Goal: Use online tool/utility: Utilize a website feature to perform a specific function

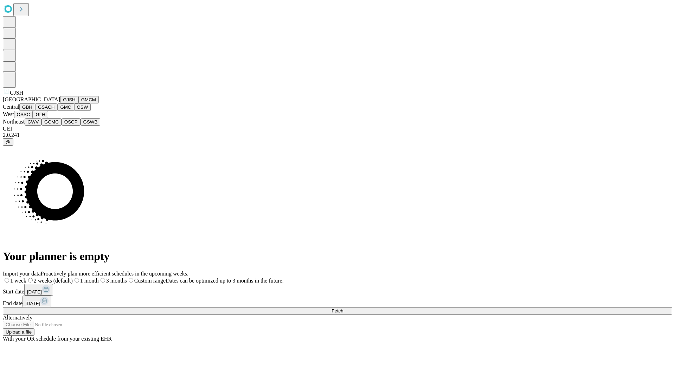
click at [60, 103] on button "GJSH" at bounding box center [69, 99] width 18 height 7
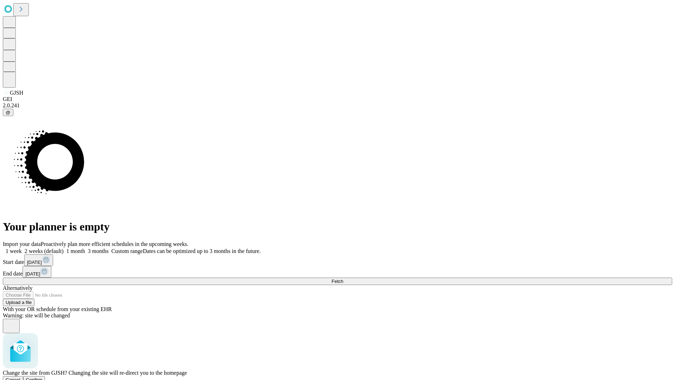
click at [43, 377] on span "Confirm" at bounding box center [34, 379] width 17 height 5
click at [85, 248] on label "1 month" at bounding box center [74, 251] width 21 height 6
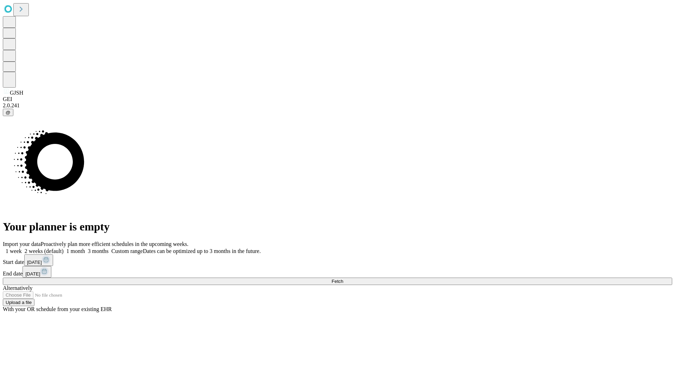
click at [343, 278] on span "Fetch" at bounding box center [337, 280] width 12 height 5
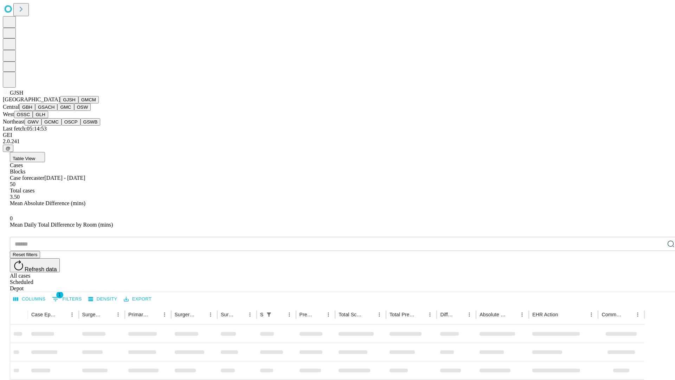
click at [78, 103] on button "GMCM" at bounding box center [88, 99] width 20 height 7
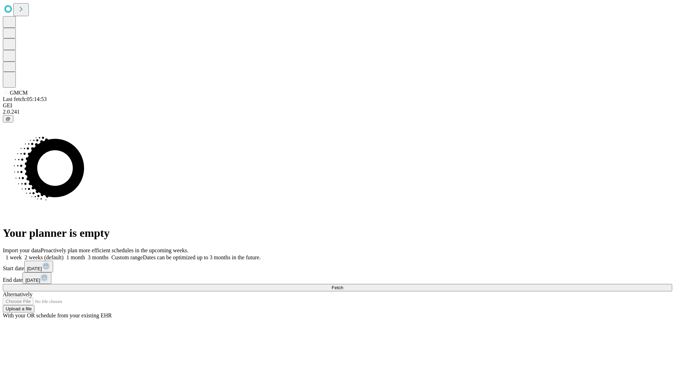
click at [343, 285] on span "Fetch" at bounding box center [337, 287] width 12 height 5
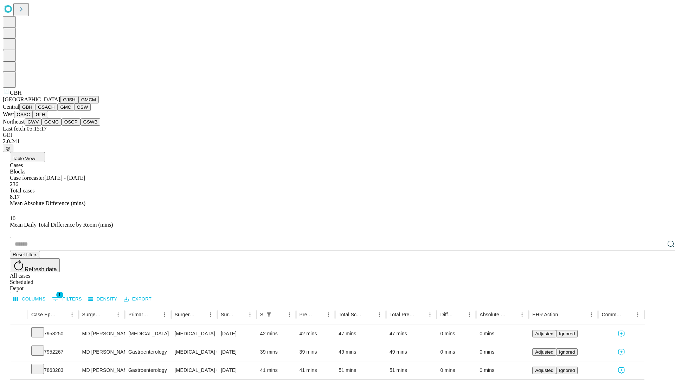
click at [54, 111] on button "GSACH" at bounding box center [46, 106] width 22 height 7
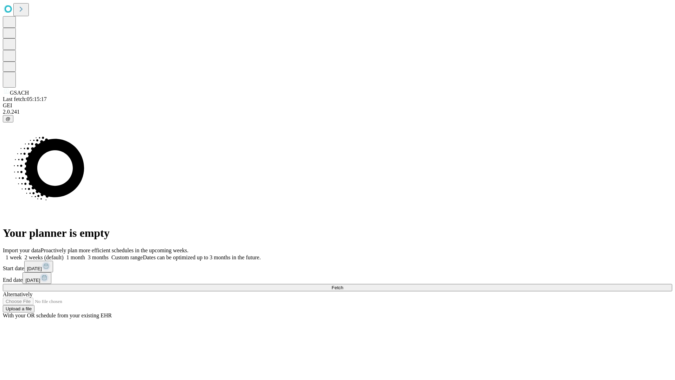
click at [85, 254] on label "1 month" at bounding box center [74, 257] width 21 height 6
click at [343, 285] on span "Fetch" at bounding box center [337, 287] width 12 height 5
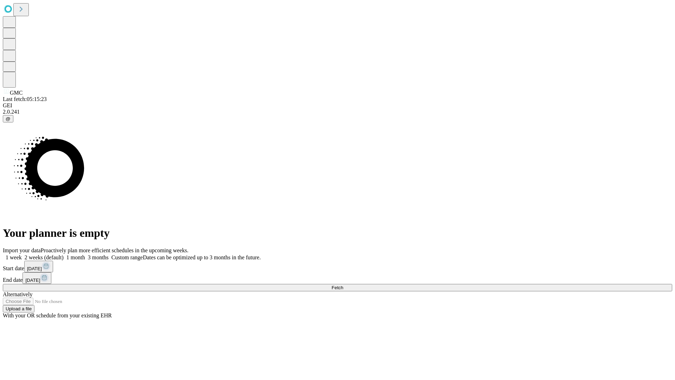
click at [85, 254] on label "1 month" at bounding box center [74, 257] width 21 height 6
click at [343, 285] on span "Fetch" at bounding box center [337, 287] width 12 height 5
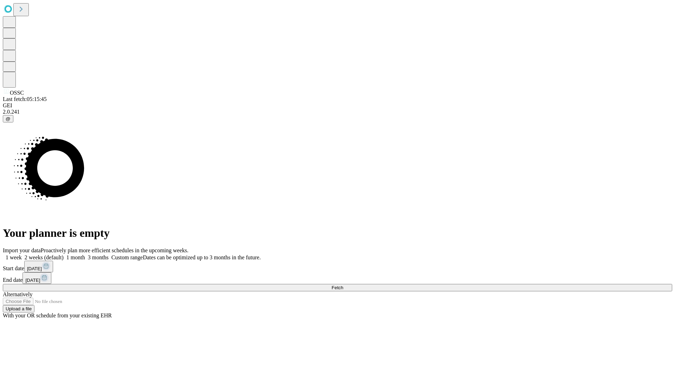
click at [85, 254] on label "1 month" at bounding box center [74, 257] width 21 height 6
click at [343, 285] on span "Fetch" at bounding box center [337, 287] width 12 height 5
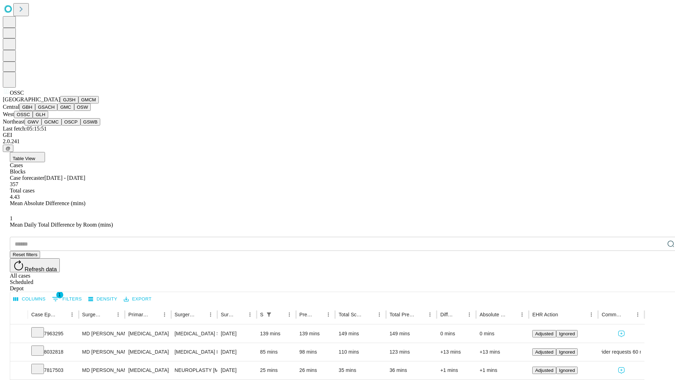
click at [48, 118] on button "GLH" at bounding box center [40, 114] width 15 height 7
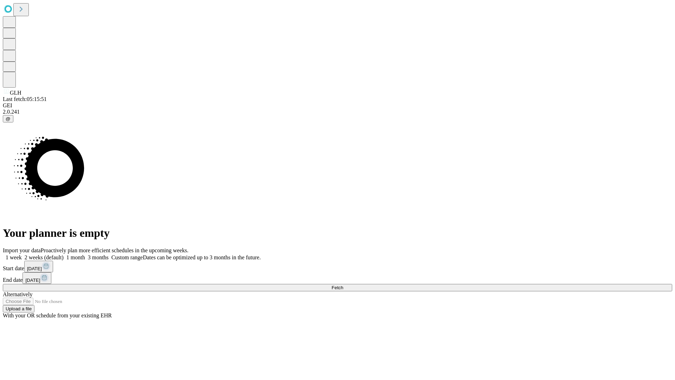
click at [85, 254] on label "1 month" at bounding box center [74, 257] width 21 height 6
click at [343, 285] on span "Fetch" at bounding box center [337, 287] width 12 height 5
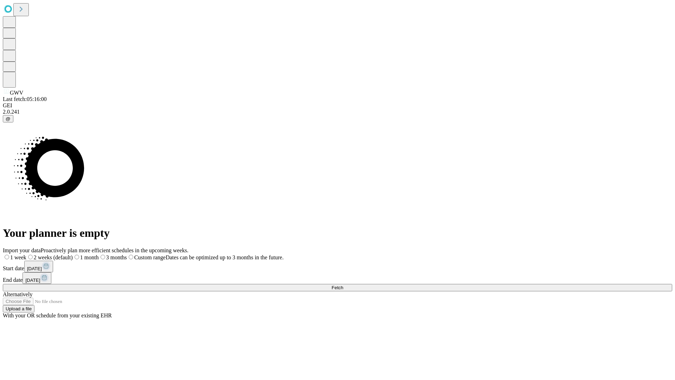
click at [343, 285] on span "Fetch" at bounding box center [337, 287] width 12 height 5
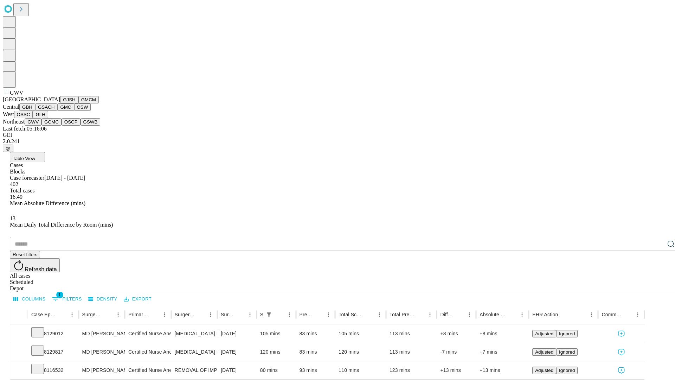
click at [54, 125] on button "GCMC" at bounding box center [51, 121] width 20 height 7
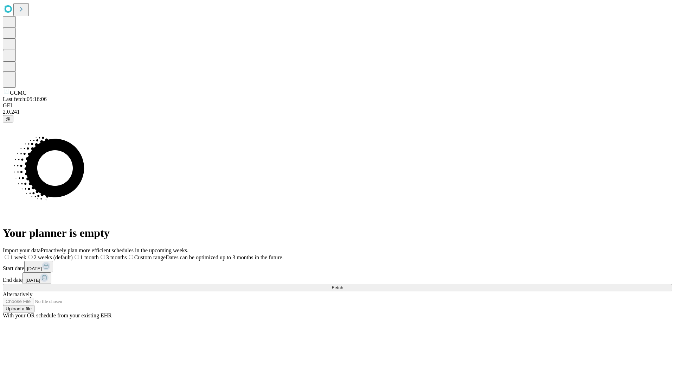
click at [99, 254] on label "1 month" at bounding box center [86, 257] width 26 height 6
click at [343, 285] on span "Fetch" at bounding box center [337, 287] width 12 height 5
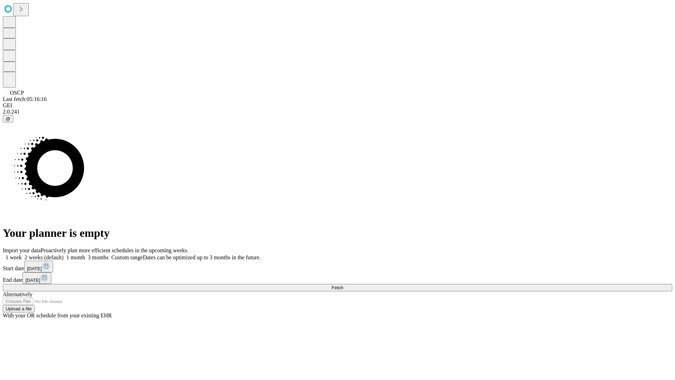
click at [85, 254] on label "1 month" at bounding box center [74, 257] width 21 height 6
click at [343, 285] on span "Fetch" at bounding box center [337, 287] width 12 height 5
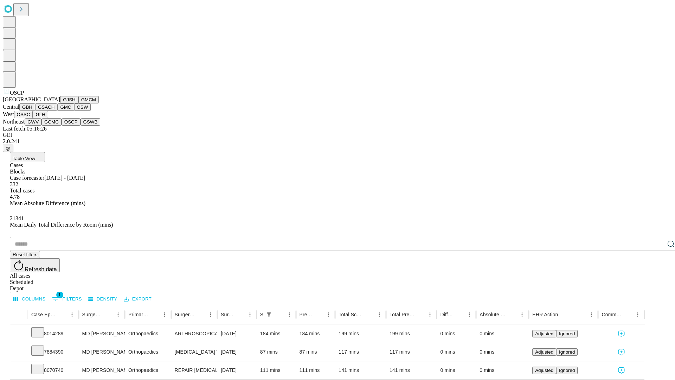
click at [80, 125] on button "GSWB" at bounding box center [90, 121] width 20 height 7
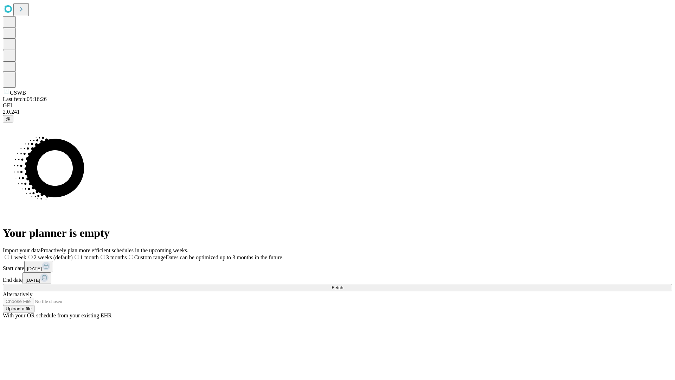
click at [343, 285] on span "Fetch" at bounding box center [337, 287] width 12 height 5
